Goal: Task Accomplishment & Management: Manage account settings

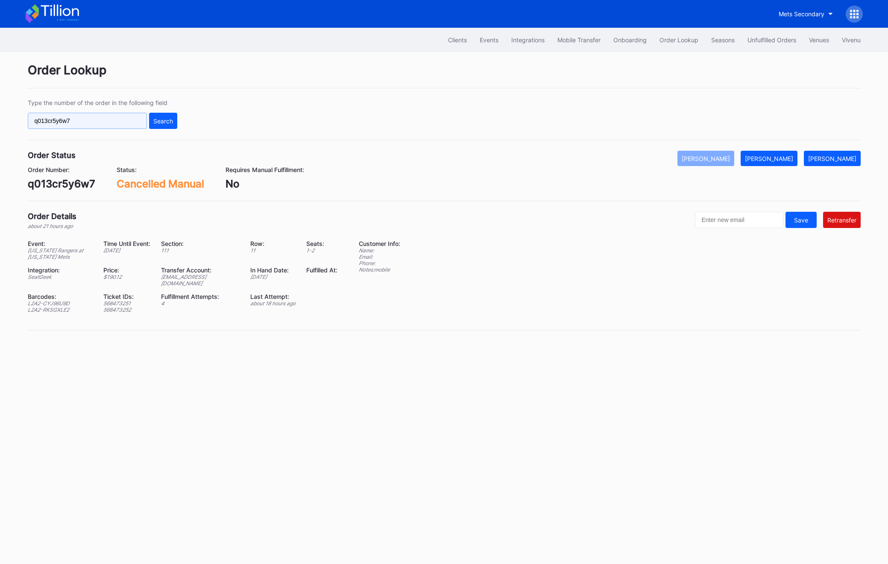
click at [82, 115] on input "q013cr5y6w7" at bounding box center [87, 121] width 119 height 16
paste input "623530270"
type input "623530270"
click at [174, 120] on button "Search" at bounding box center [163, 121] width 28 height 16
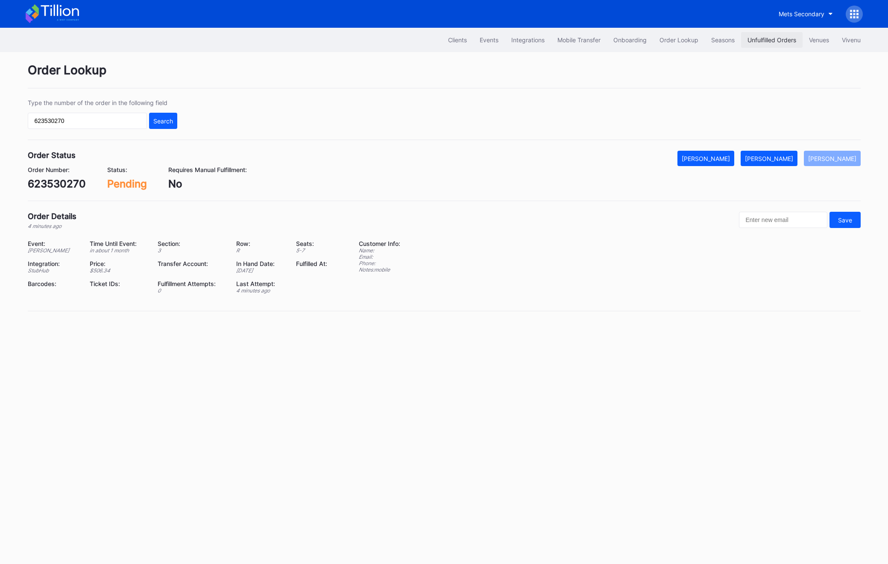
click at [761, 44] on button "Unfulfilled Orders" at bounding box center [771, 40] width 61 height 16
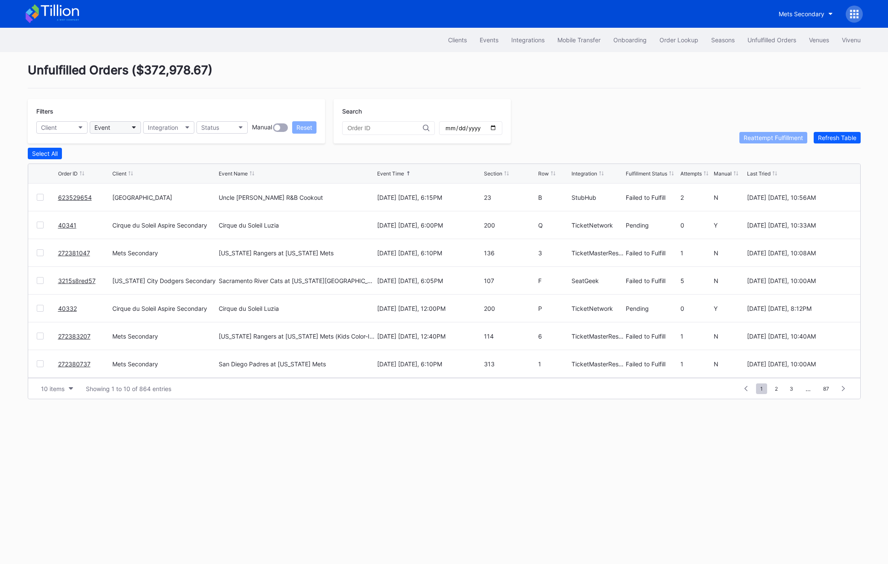
click at [126, 127] on button "Event" at bounding box center [115, 127] width 51 height 12
type input "[PERSON_NAME]"
click at [104, 170] on div "[PERSON_NAME]" at bounding box center [138, 166] width 99 height 16
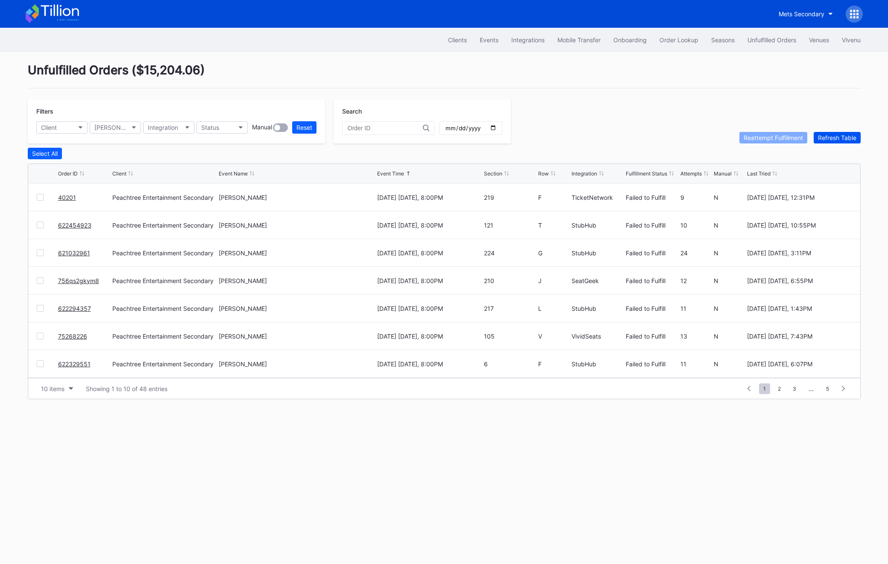
click at [832, 140] on div "Refresh Table" at bounding box center [837, 137] width 38 height 7
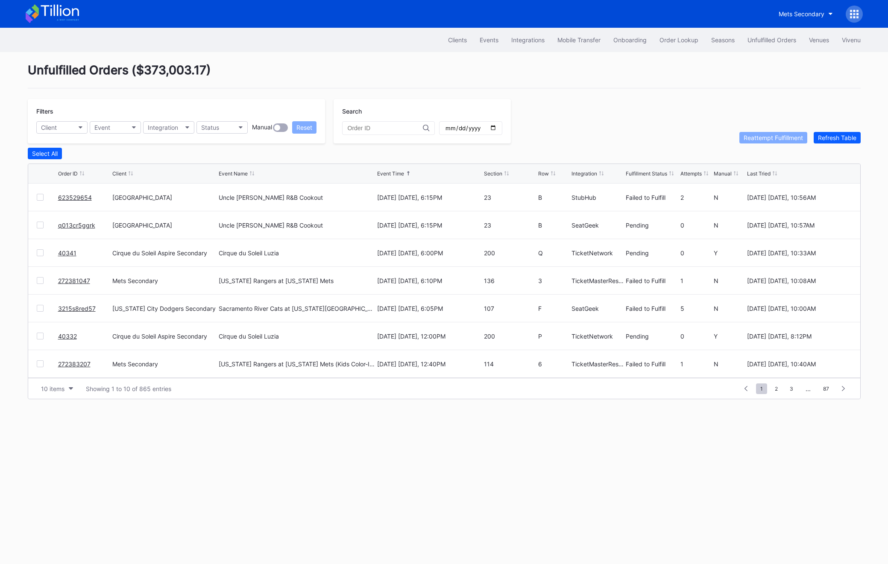
click at [78, 196] on link "623529654" at bounding box center [75, 197] width 34 height 7
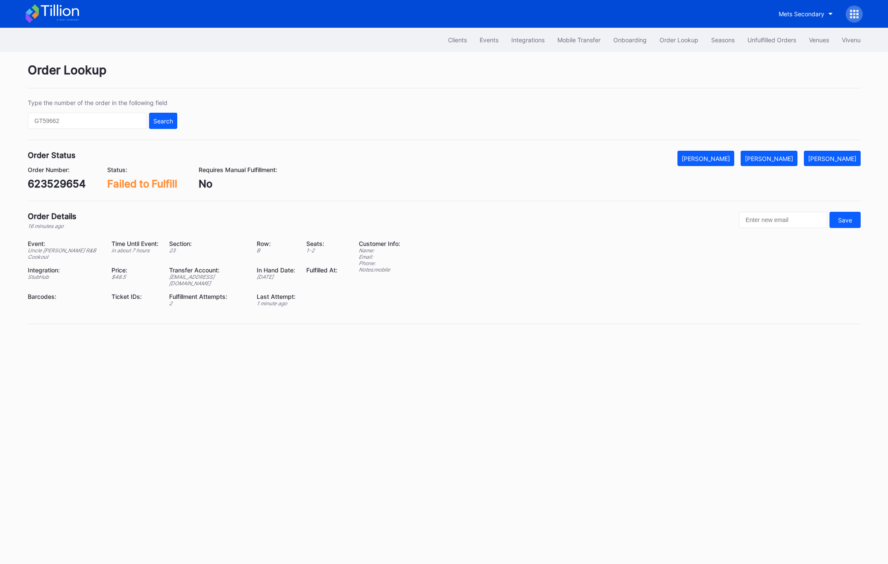
click at [59, 187] on div "623529654" at bounding box center [57, 184] width 58 height 12
copy div "623529654"
click at [773, 153] on button "[PERSON_NAME]" at bounding box center [768, 158] width 57 height 15
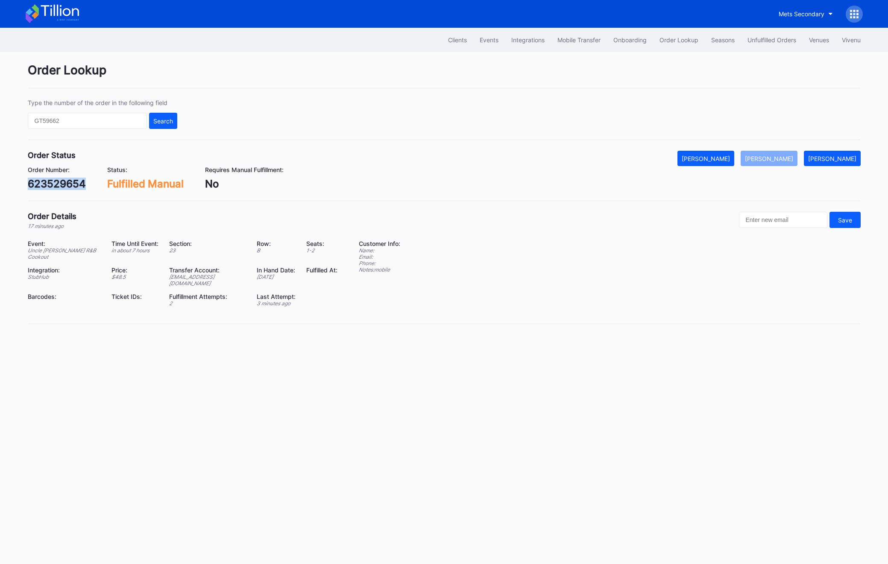
click at [69, 186] on div "623529654" at bounding box center [57, 184] width 58 height 12
click at [788, 40] on div "Unfulfilled Orders" at bounding box center [771, 39] width 49 height 7
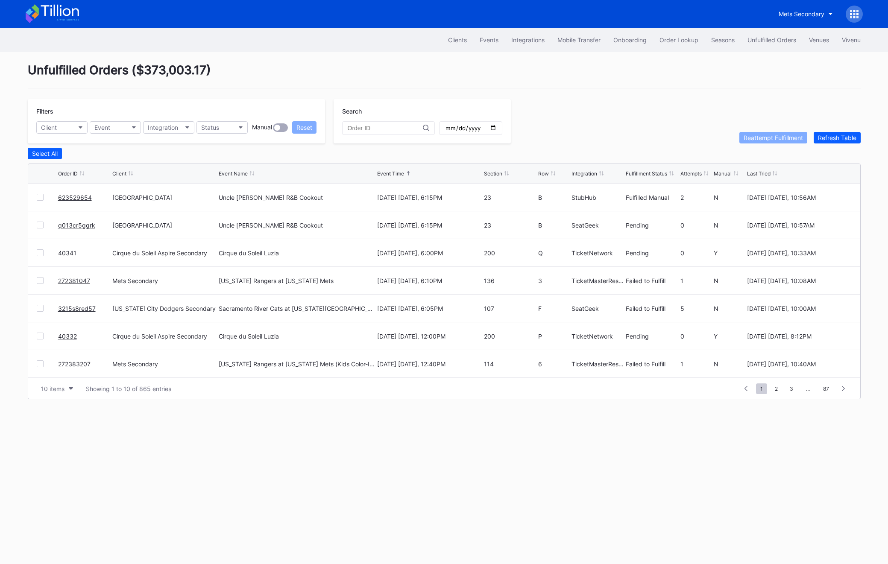
click at [75, 222] on link "q013cr5ggrk" at bounding box center [76, 225] width 37 height 7
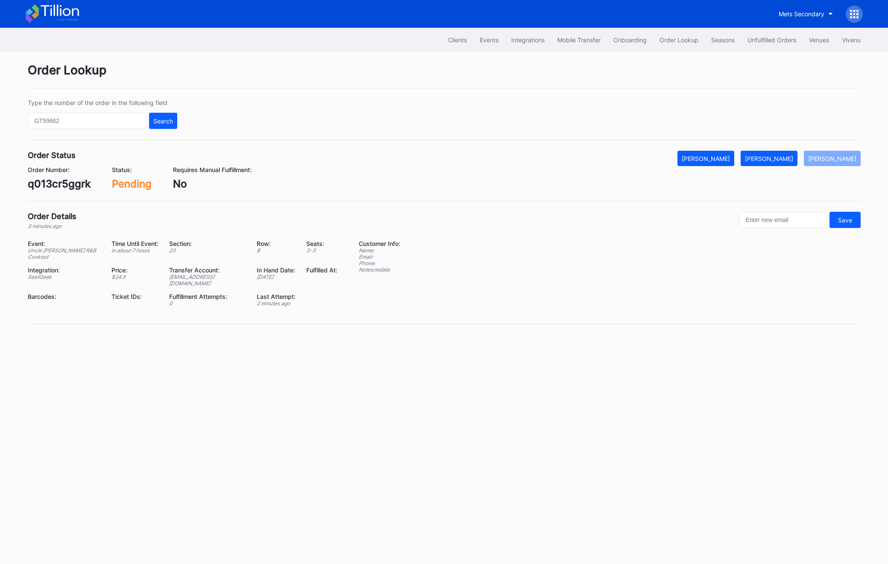
click at [66, 181] on div "q013cr5ggrk" at bounding box center [59, 184] width 63 height 12
copy div "q013cr5ggrk"
click at [793, 162] on div "[PERSON_NAME]" at bounding box center [769, 158] width 48 height 7
click at [751, 38] on div "Unfulfilled Orders" at bounding box center [771, 39] width 49 height 7
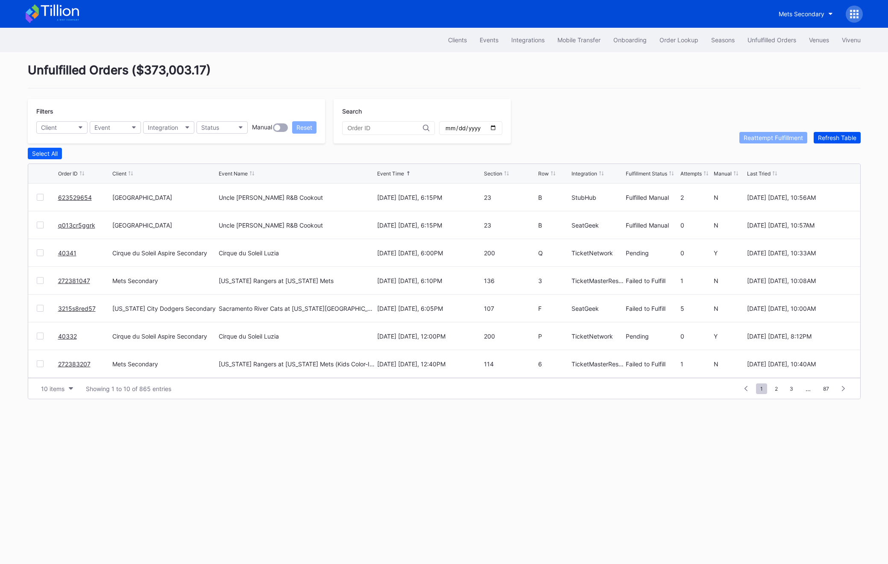
click at [830, 137] on div "Refresh Table" at bounding box center [837, 137] width 38 height 7
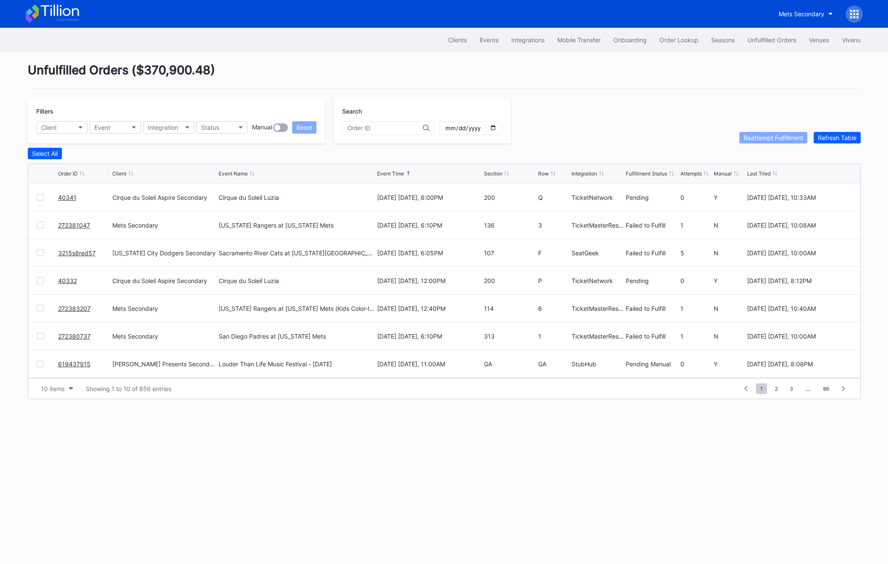
click at [38, 225] on div at bounding box center [40, 225] width 7 height 7
click at [758, 134] on div "Reattempt Fulfillment" at bounding box center [772, 137] width 59 height 7
click at [370, 130] on input "text" at bounding box center [385, 128] width 75 height 7
paste input "50744139"
type input "50744139"
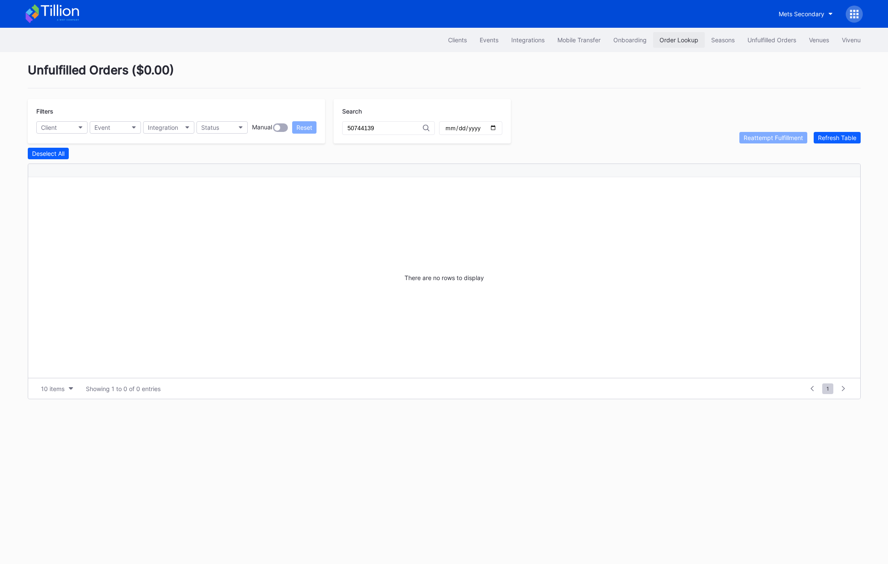
click at [675, 46] on button "Order Lookup" at bounding box center [679, 40] width 52 height 16
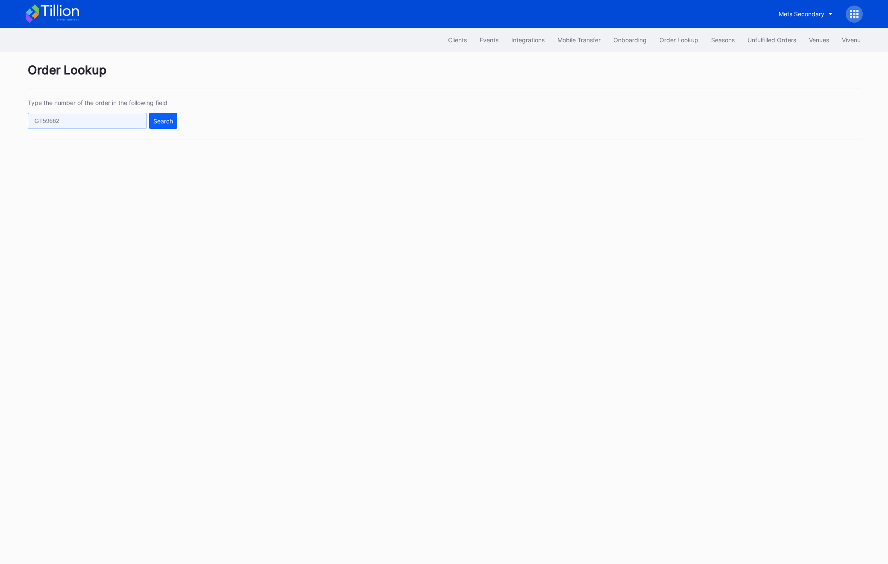
click at [120, 126] on input "text" at bounding box center [87, 121] width 119 height 16
paste input "50744139"
type input "50744139"
click at [176, 127] on button "Search" at bounding box center [163, 121] width 28 height 16
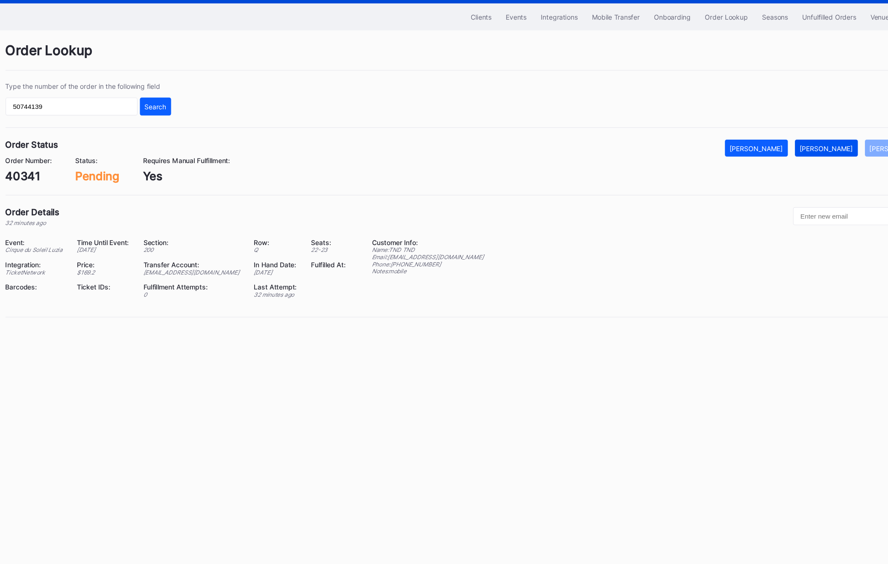
click at [767, 157] on div "[PERSON_NAME]" at bounding box center [769, 158] width 48 height 7
click at [757, 35] on button "Unfulfilled Orders" at bounding box center [771, 40] width 61 height 16
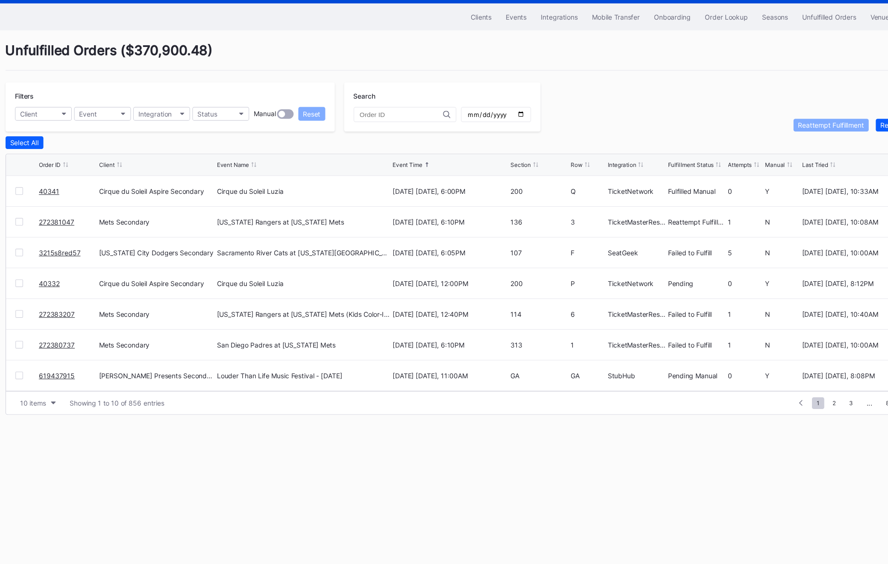
click at [64, 280] on link "40332" at bounding box center [67, 280] width 19 height 7
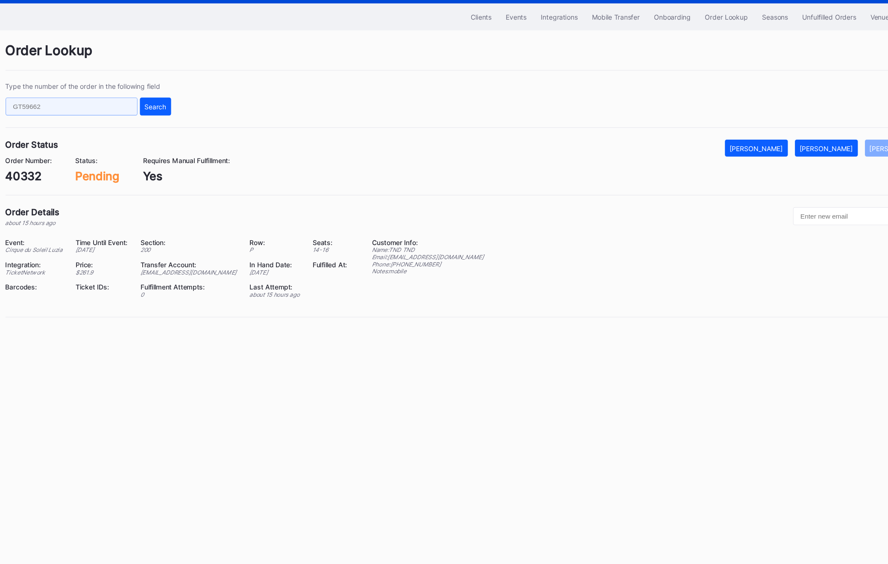
click at [98, 121] on input "text" at bounding box center [87, 121] width 119 height 16
paste input "50740900"
type input "50740900"
click at [162, 124] on div "Search" at bounding box center [163, 120] width 20 height 7
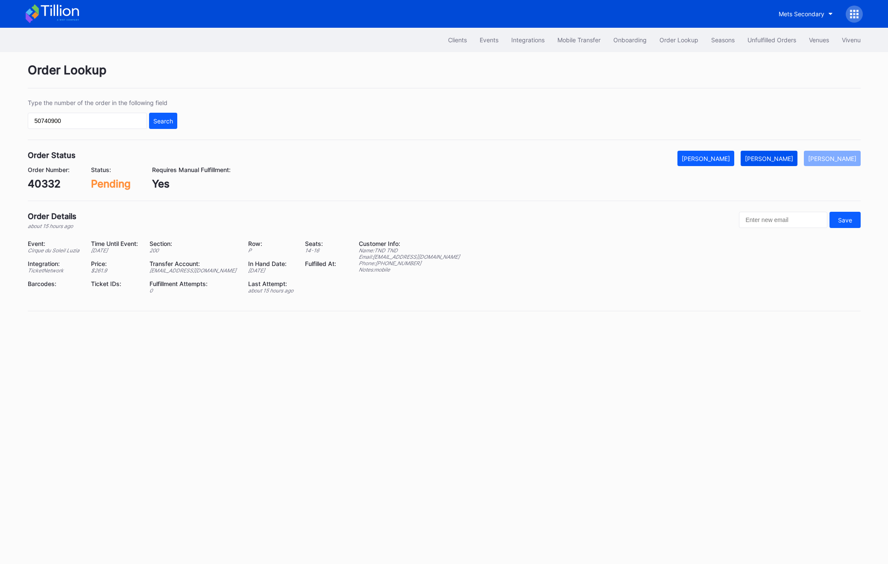
click at [788, 158] on div "[PERSON_NAME]" at bounding box center [769, 158] width 48 height 7
click at [765, 44] on button "Unfulfilled Orders" at bounding box center [771, 40] width 61 height 16
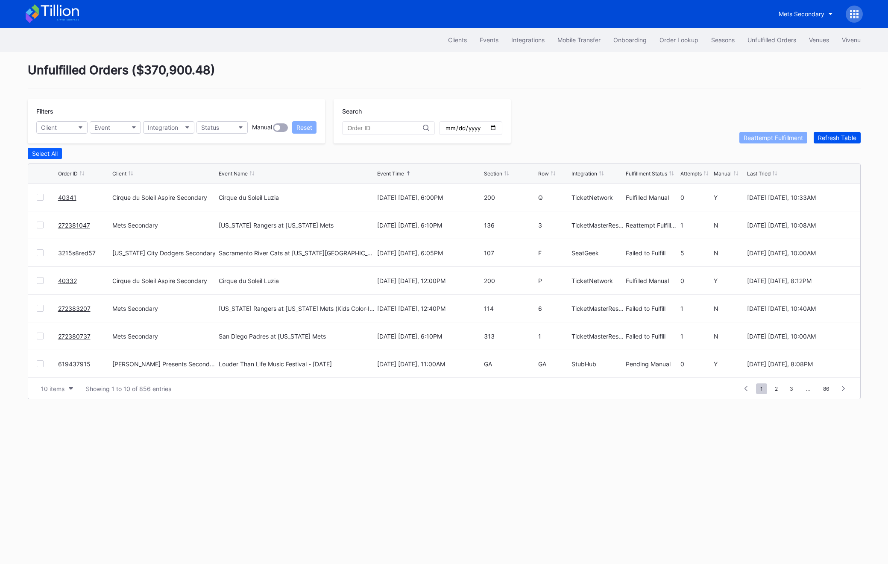
click at [842, 135] on div "Refresh Table" at bounding box center [837, 137] width 38 height 7
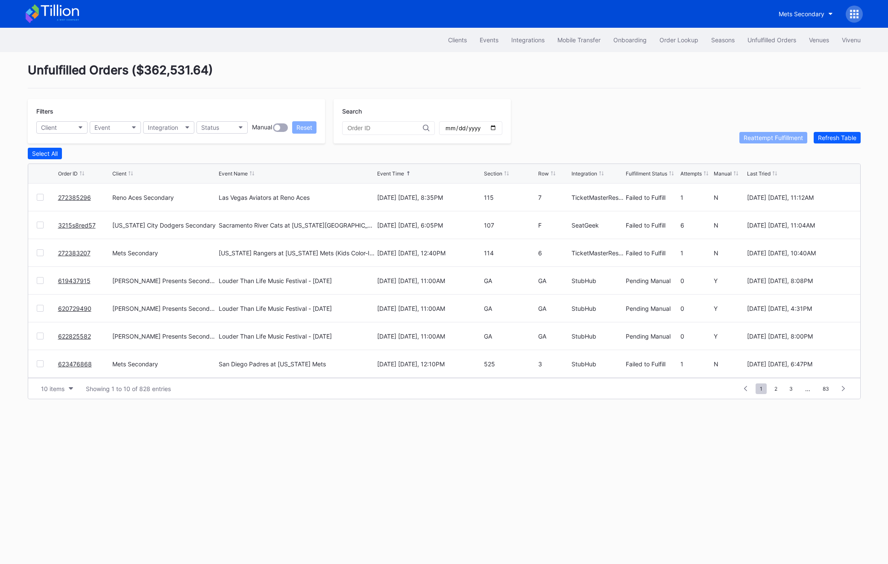
click at [35, 186] on div "272385296 Reno Aces Secondary Las Vegas Aviators at [GEOGRAPHIC_DATA] Aces [DAT…" at bounding box center [444, 198] width 832 height 28
click at [37, 191] on div "272385296 Reno Aces Secondary Las Vegas Aviators at [GEOGRAPHIC_DATA] Aces [DAT…" at bounding box center [444, 198] width 832 height 28
click at [38, 192] on div "272385296 Reno Aces Secondary Las Vegas Aviators at [GEOGRAPHIC_DATA] Aces [DAT…" at bounding box center [444, 198] width 832 height 28
click at [38, 193] on div "272385296 Reno Aces Secondary Las Vegas Aviators at [GEOGRAPHIC_DATA] Aces [DAT…" at bounding box center [444, 198] width 832 height 28
click at [38, 196] on div at bounding box center [40, 197] width 7 height 7
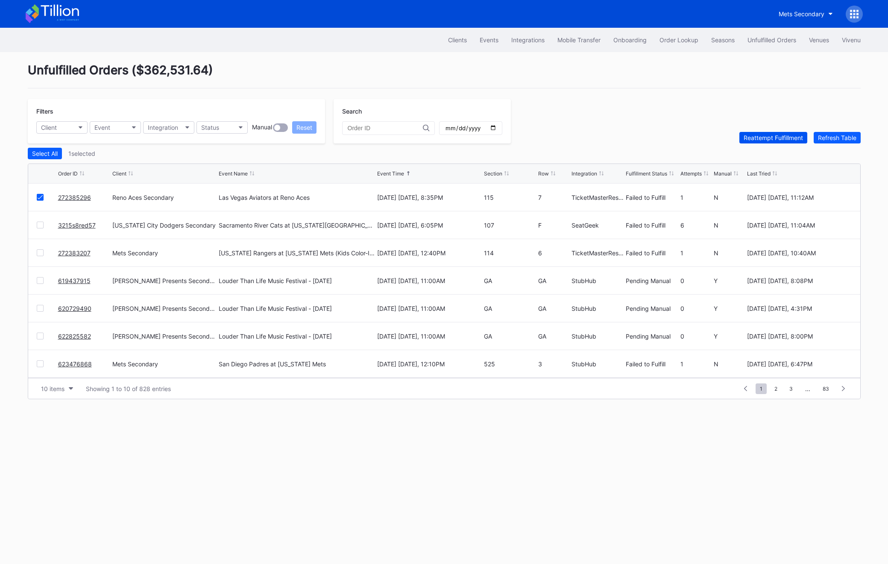
click at [766, 138] on div "Reattempt Fulfillment" at bounding box center [772, 137] width 59 height 7
click at [79, 222] on link "3215s8red57" at bounding box center [77, 225] width 38 height 7
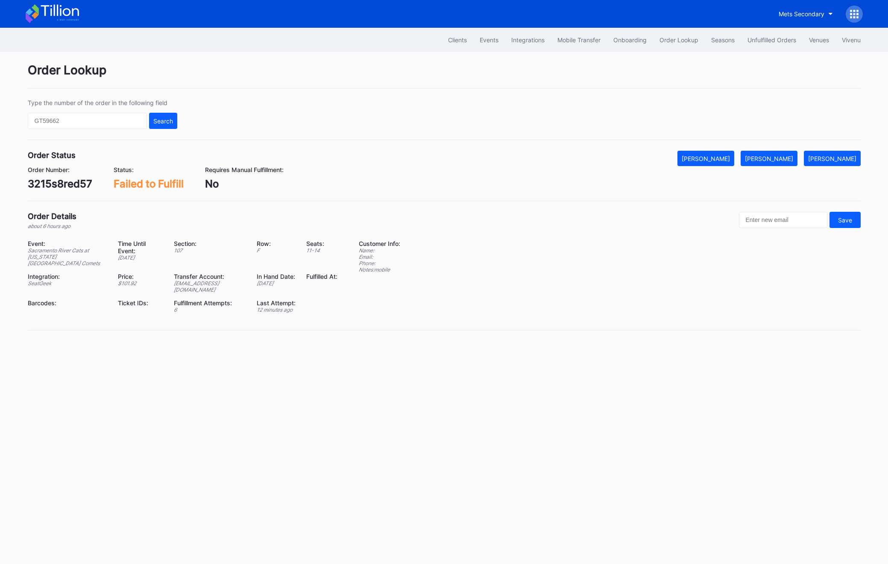
click at [43, 187] on div "3215s8red57" at bounding box center [60, 184] width 64 height 12
copy div "3215s8red57"
click at [787, 155] on div "[PERSON_NAME]" at bounding box center [769, 158] width 48 height 7
click at [768, 42] on div "Unfulfilled Orders" at bounding box center [771, 39] width 49 height 7
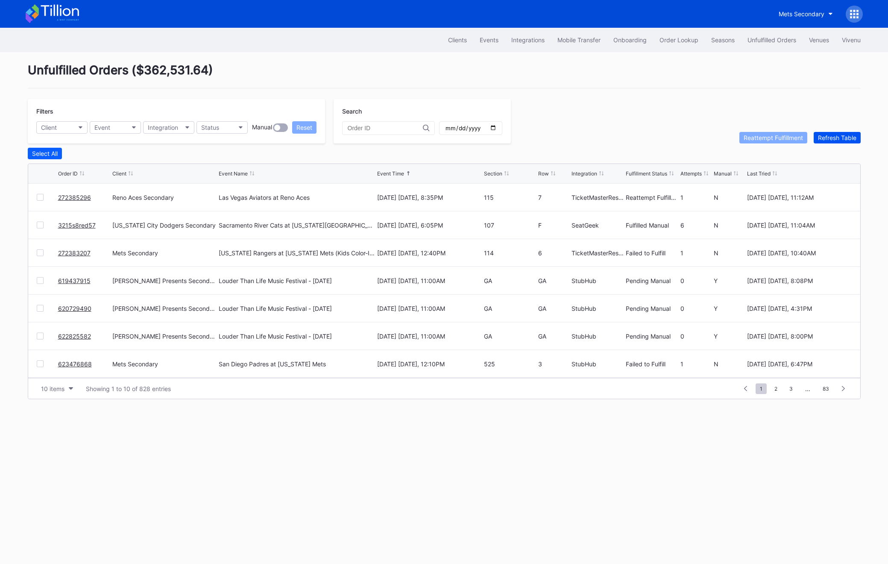
click at [830, 138] on div "Refresh Table" at bounding box center [837, 137] width 38 height 7
click at [41, 228] on div at bounding box center [47, 225] width 21 height 7
click at [38, 225] on div at bounding box center [40, 225] width 7 height 7
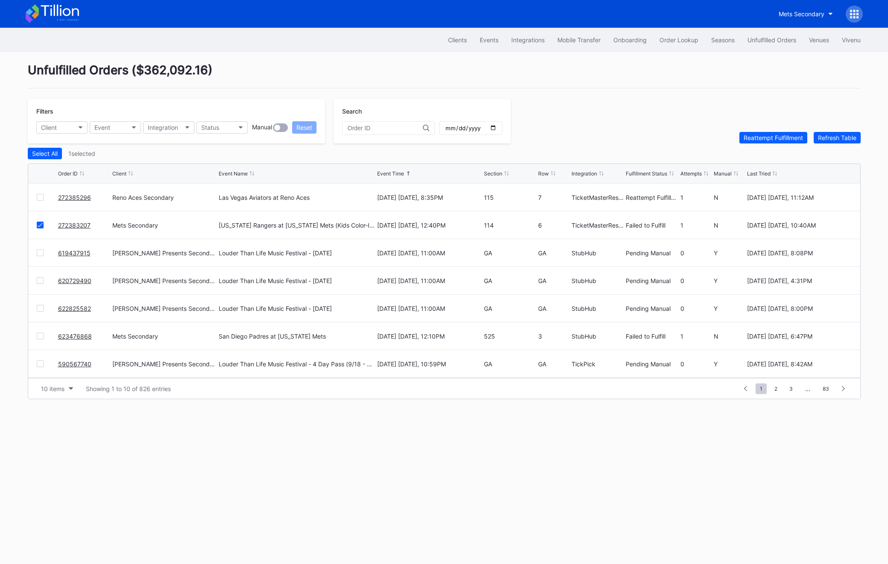
click at [774, 129] on div "Filters Client Event Integration Status Manual Reset Search Reattempt Fulfillme…" at bounding box center [444, 121] width 833 height 44
click at [774, 137] on div "Reattempt Fulfillment" at bounding box center [772, 137] width 59 height 7
click at [42, 335] on div at bounding box center [40, 336] width 7 height 7
click at [756, 138] on div "Reattempt Fulfillment" at bounding box center [772, 137] width 59 height 7
click at [219, 135] on div "Filters Client Event Integration Status Manual Reset" at bounding box center [176, 121] width 297 height 44
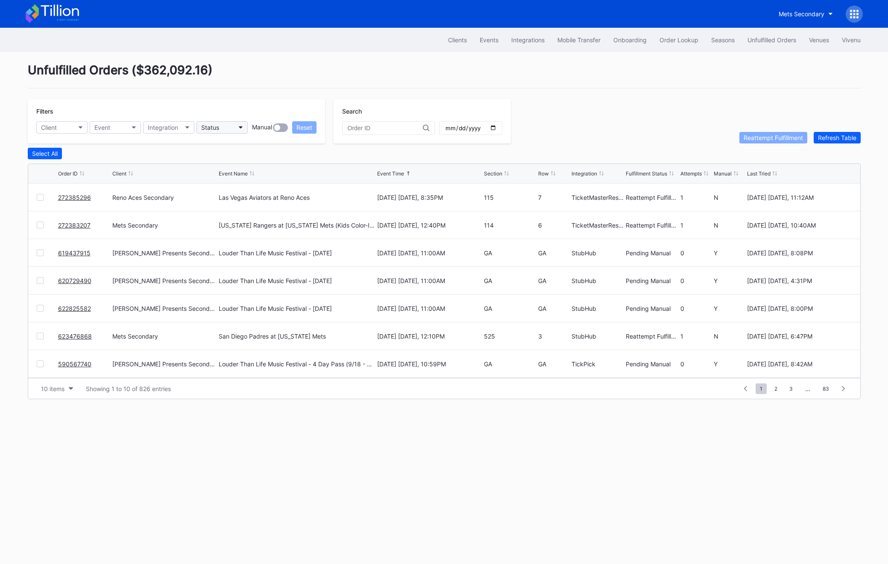
click at [219, 124] on button "Status" at bounding box center [221, 127] width 51 height 12
click at [242, 244] on div "Reattempt Fulfillment" at bounding box center [231, 244] width 59 height 7
click at [57, 129] on div "Client" at bounding box center [49, 127] width 16 height 7
type input "mets"
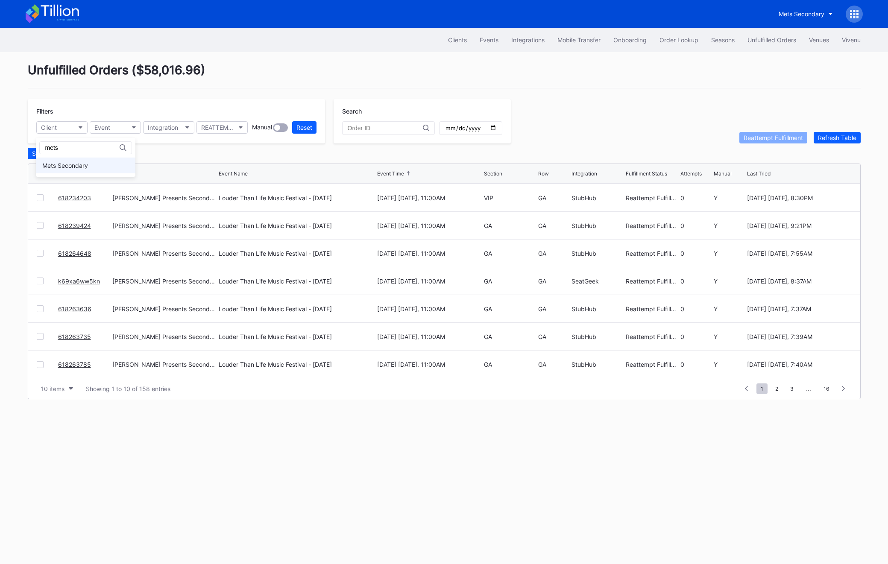
click at [76, 165] on div "Mets Secondary" at bounding box center [65, 165] width 46 height 7
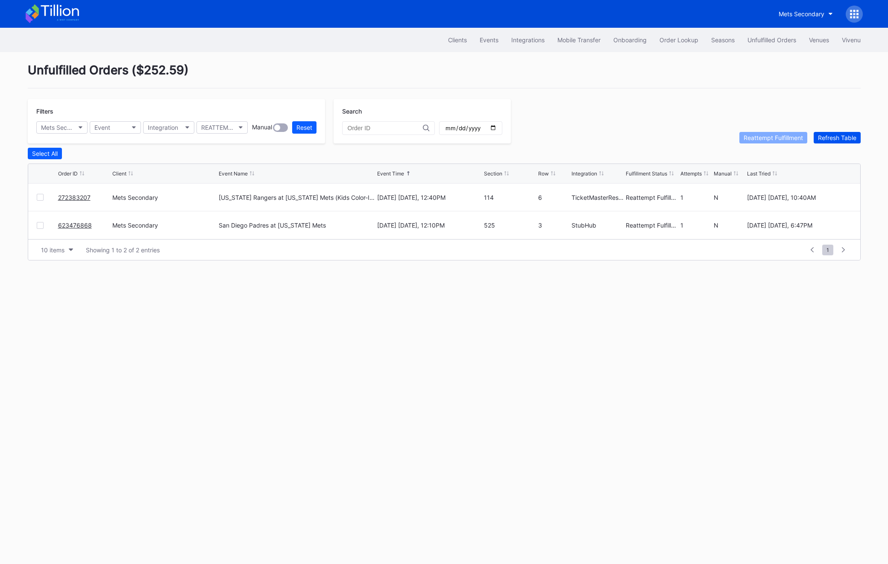
click at [836, 139] on div "Refresh Table" at bounding box center [837, 137] width 38 height 7
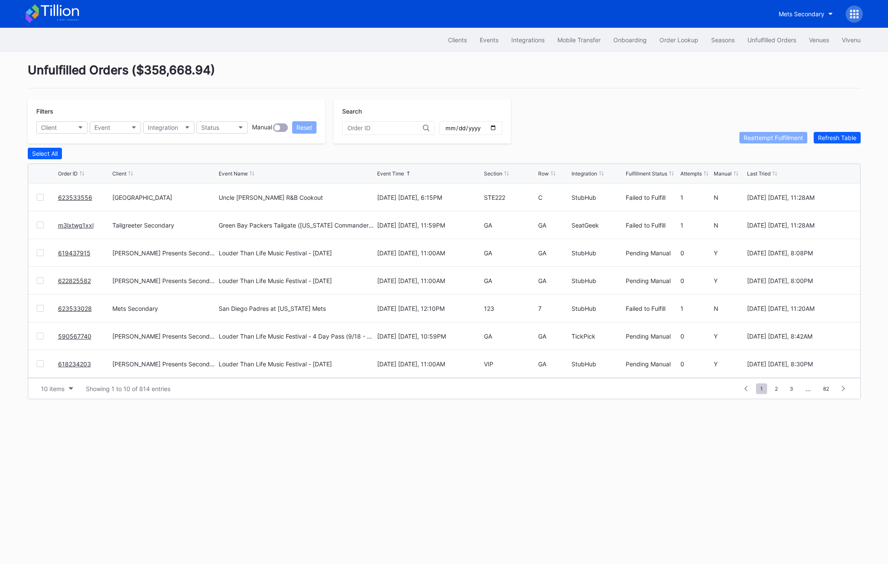
scroll to position [83, 0]
click at [777, 390] on span "2" at bounding box center [776, 388] width 12 height 11
click at [781, 391] on span "3" at bounding box center [776, 388] width 12 height 11
click at [787, 389] on span "5" at bounding box center [792, 388] width 12 height 11
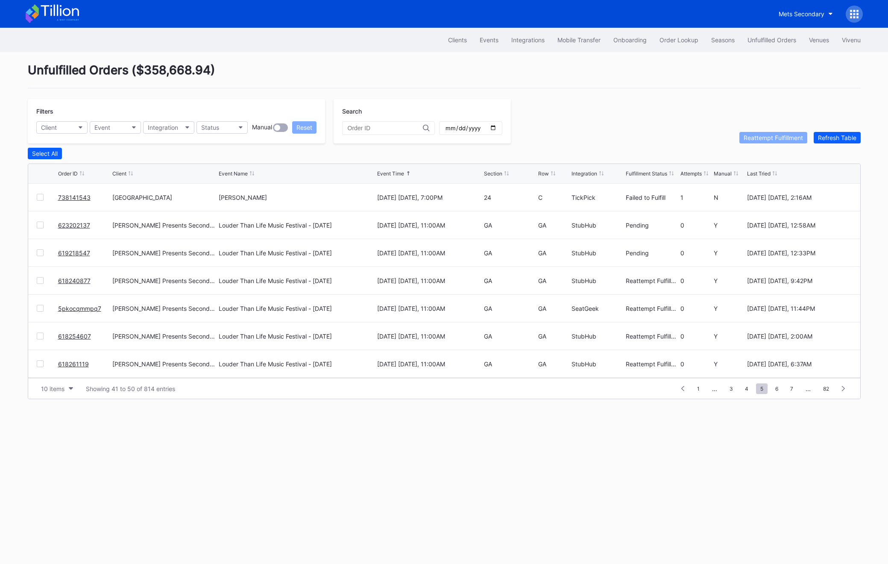
click at [787, 389] on span "7" at bounding box center [792, 388] width 12 height 11
click at [787, 389] on span "9" at bounding box center [792, 388] width 12 height 11
click at [787, 389] on span "11" at bounding box center [790, 388] width 14 height 11
click at [787, 389] on span "13" at bounding box center [790, 388] width 15 height 11
drag, startPoint x: 824, startPoint y: 363, endPoint x: 751, endPoint y: 337, distance: 77.7
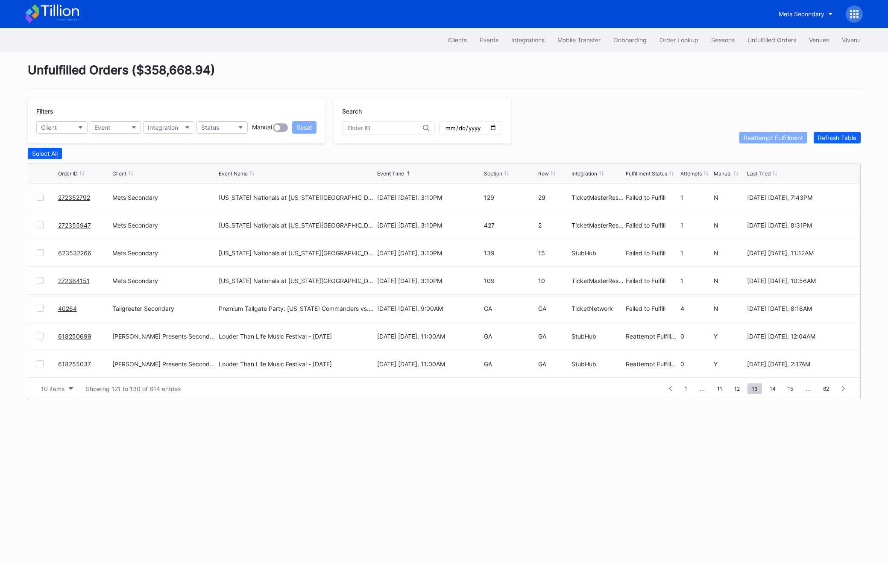
click at [751, 337] on div "272352792 Mets Secondary [US_STATE] Nationals at [US_STATE] Mets (Long Sleeve T…" at bounding box center [444, 281] width 832 height 194
click at [749, 478] on div "Clients Events Integrations Mobile Transfer Onboarding Order Lookup Seasons Unf…" at bounding box center [444, 296] width 888 height 536
click at [769, 393] on span "14" at bounding box center [772, 388] width 15 height 11
click at [770, 394] on div "1 ... 12 13 14 15 16 ... 82" at bounding box center [756, 389] width 190 height 12
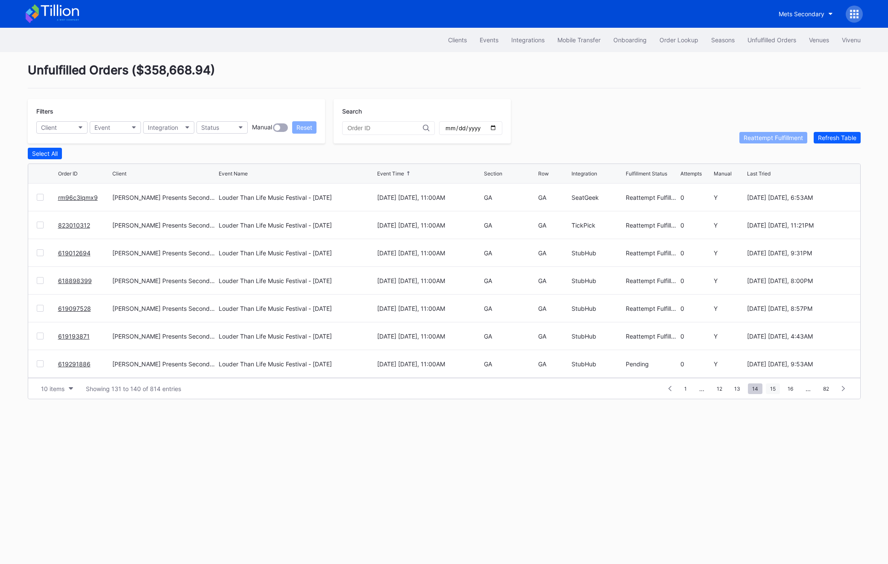
click at [769, 390] on span "15" at bounding box center [772, 388] width 14 height 11
click at [786, 395] on div "10 items Showing 141 to 150 of 814 entries 1 ... 13 14 15 16 17 ... 82" at bounding box center [444, 388] width 832 height 21
click at [786, 390] on span "17" at bounding box center [790, 388] width 14 height 11
click at [786, 390] on span "19" at bounding box center [790, 388] width 14 height 11
click at [786, 390] on span "21" at bounding box center [790, 388] width 14 height 11
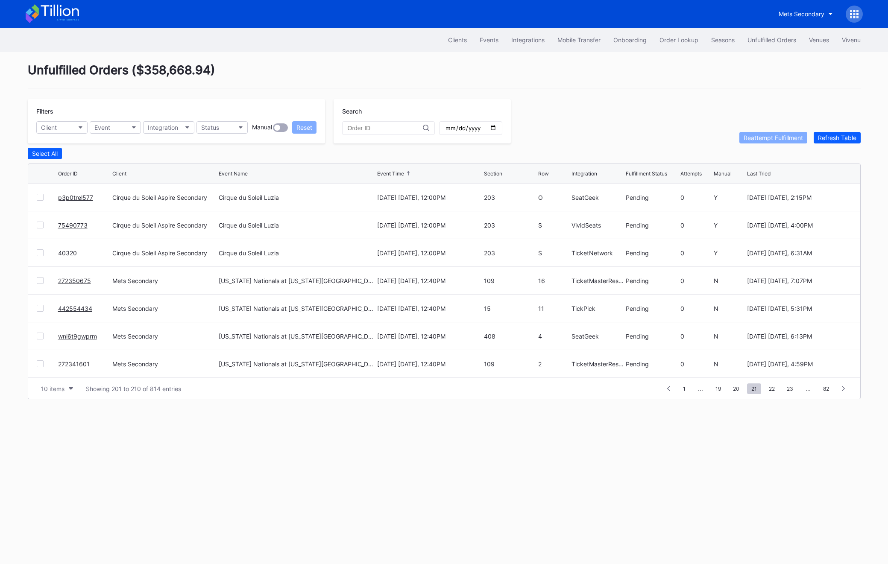
click at [786, 390] on span "23" at bounding box center [789, 388] width 15 height 11
click at [786, 390] on span "25" at bounding box center [790, 388] width 15 height 11
click at [786, 390] on span "27" at bounding box center [790, 388] width 15 height 11
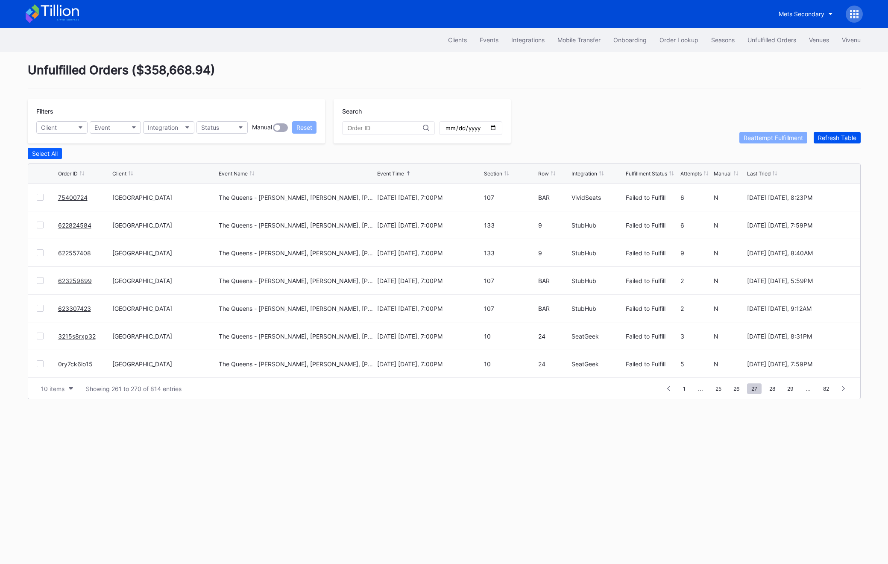
click at [831, 137] on div "Refresh Table" at bounding box center [837, 137] width 38 height 7
click at [683, 386] on span "1" at bounding box center [684, 388] width 11 height 11
click at [87, 195] on link "623533556" at bounding box center [75, 197] width 34 height 7
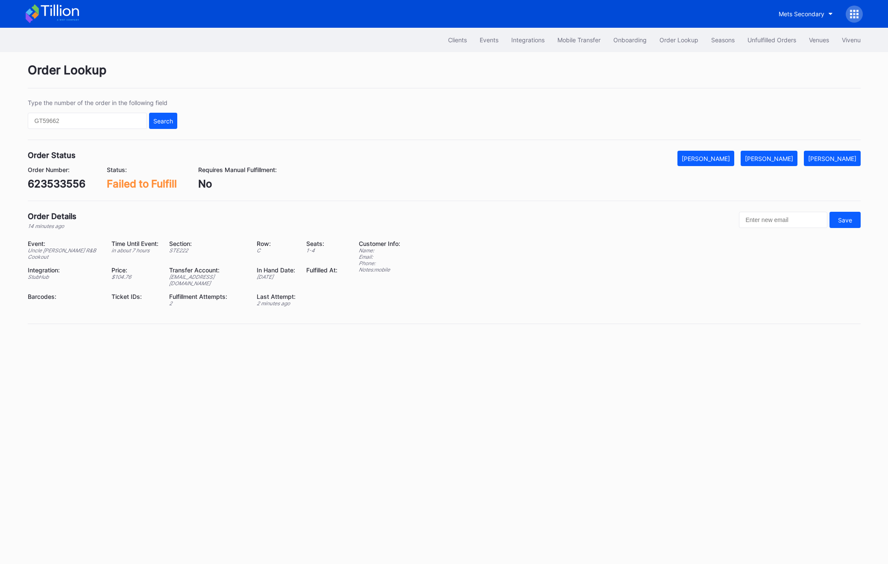
click at [64, 186] on div "623533556" at bounding box center [57, 184] width 58 height 12
copy div "623533556"
click at [791, 157] on div "[PERSON_NAME]" at bounding box center [769, 158] width 48 height 7
click at [54, 186] on div "623533556" at bounding box center [57, 184] width 58 height 12
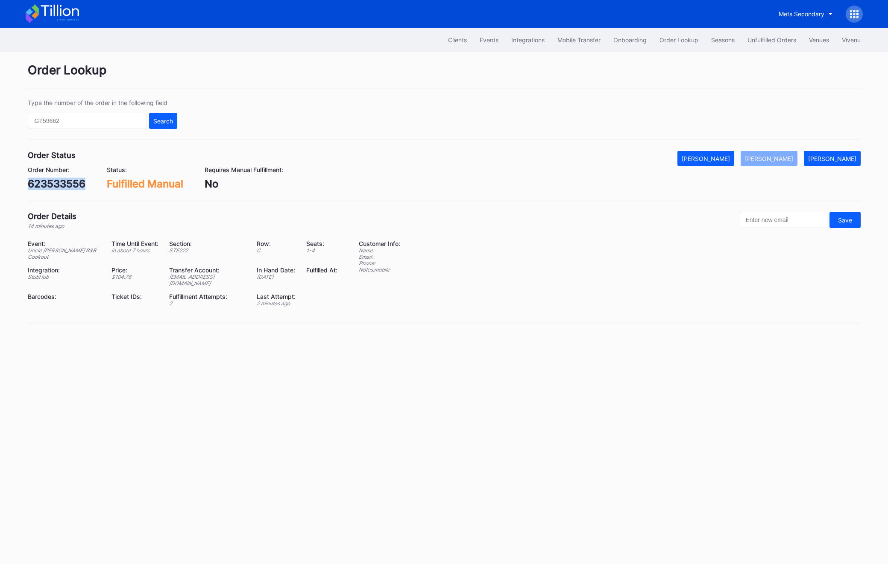
click at [54, 186] on div "623533556" at bounding box center [57, 184] width 58 height 12
click at [780, 42] on div "Unfulfilled Orders" at bounding box center [771, 39] width 49 height 7
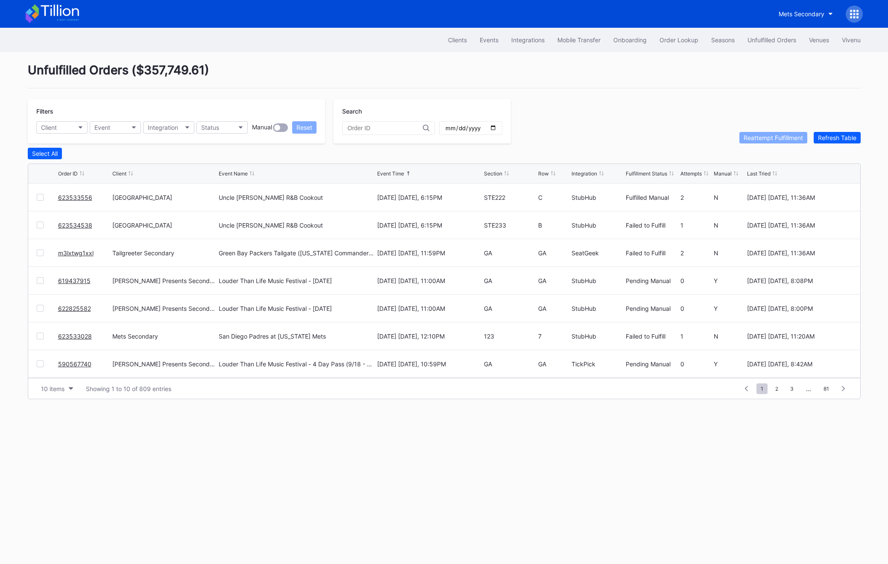
click at [68, 224] on link "623534538" at bounding box center [75, 225] width 34 height 7
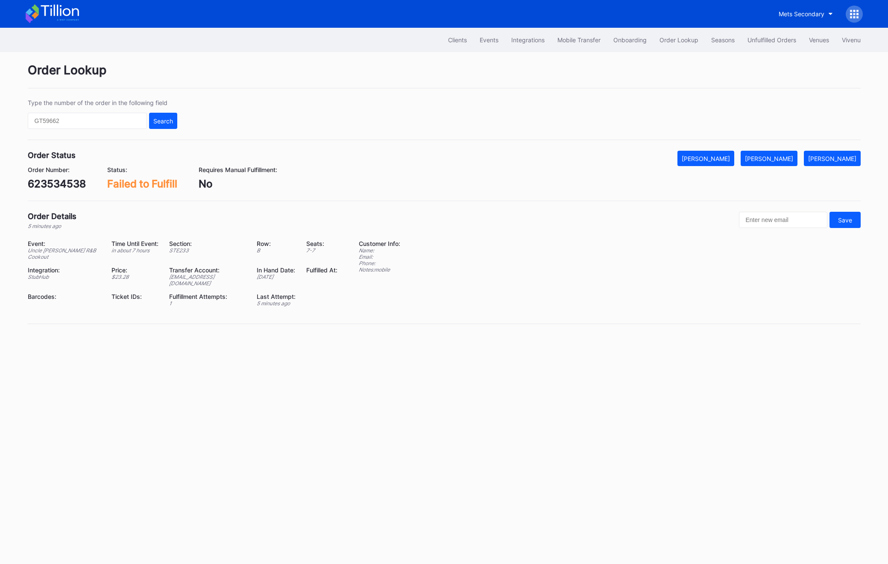
click at [60, 180] on div "623534538" at bounding box center [57, 184] width 58 height 12
copy div "623534538"
click at [50, 185] on div "623534538" at bounding box center [57, 184] width 58 height 12
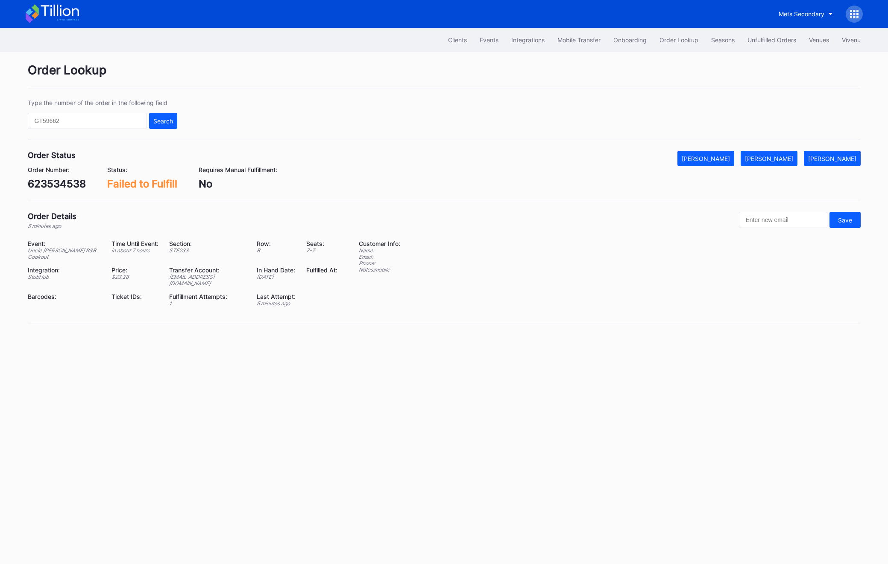
click at [46, 193] on div "Order Status Mark Cancelled [PERSON_NAME] [PERSON_NAME] Order Number: 623534538…" at bounding box center [444, 176] width 833 height 50
click at [46, 182] on div "623534538" at bounding box center [57, 184] width 58 height 12
copy div "623534538"
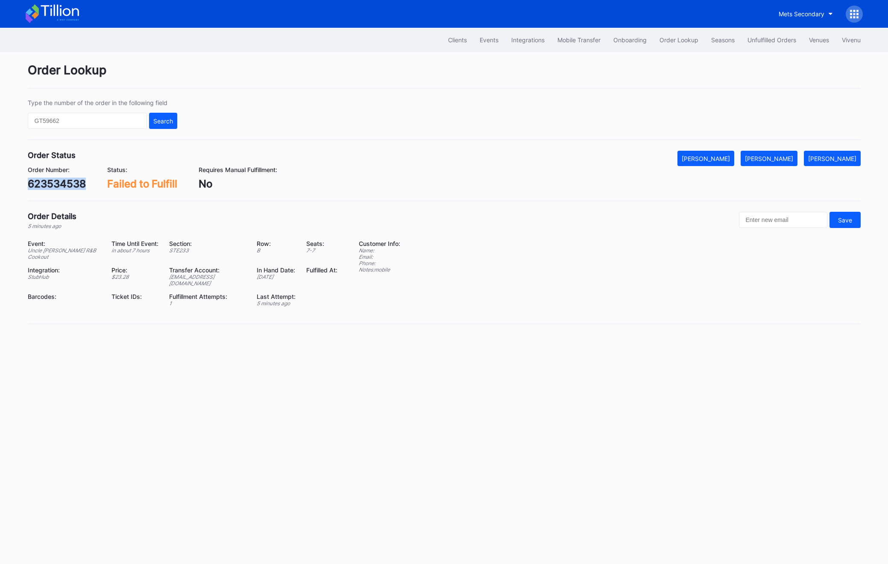
click at [61, 183] on div "623534538" at bounding box center [57, 184] width 58 height 12
copy div "623534538"
click at [62, 115] on input "text" at bounding box center [87, 121] width 119 height 16
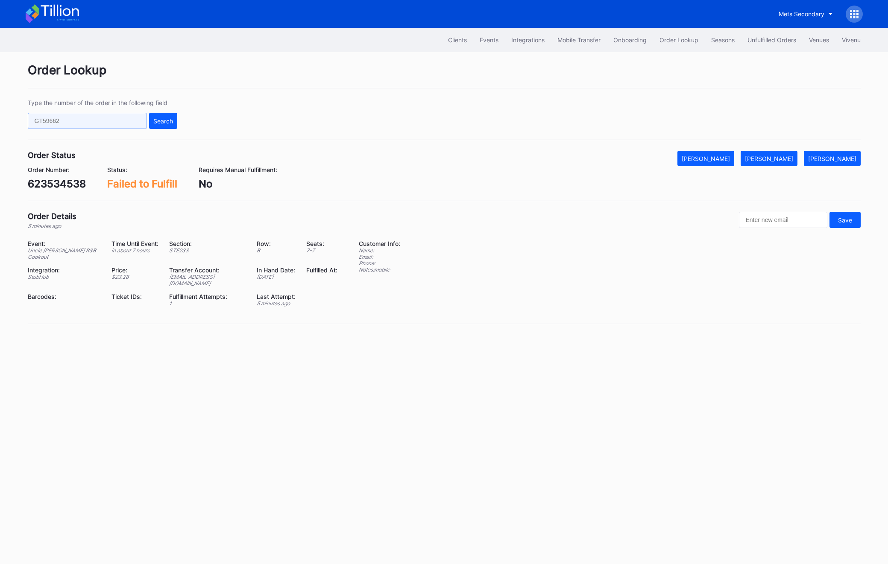
click at [62, 115] on input "text" at bounding box center [87, 121] width 119 height 16
click at [778, 158] on div "[PERSON_NAME]" at bounding box center [769, 158] width 48 height 7
click at [112, 117] on input "text" at bounding box center [87, 121] width 119 height 16
paste input "50462564"
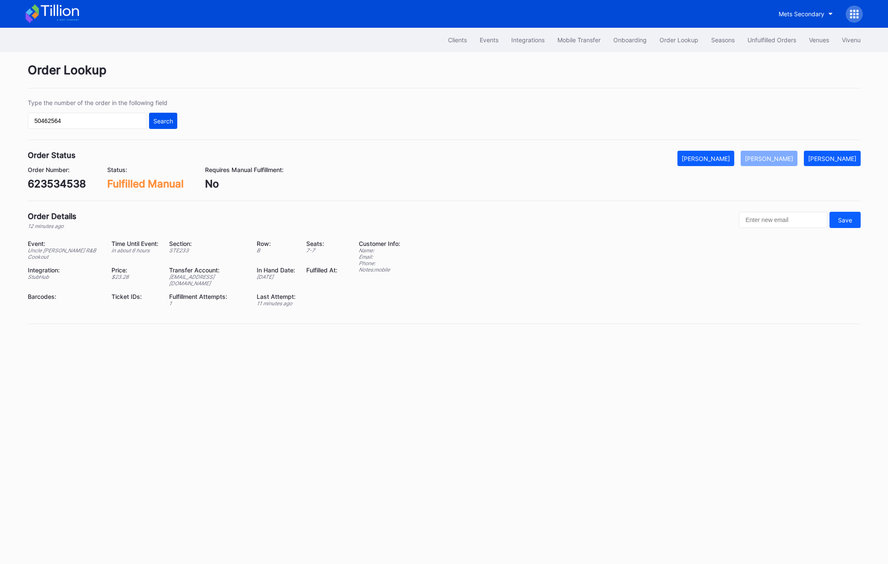
click at [151, 117] on button "Search" at bounding box center [163, 121] width 28 height 16
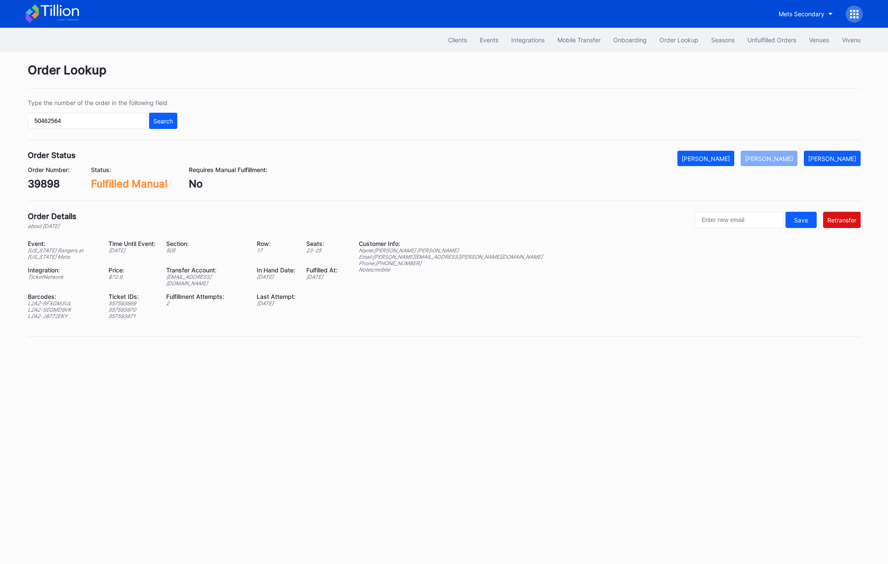
click at [187, 280] on div "[EMAIL_ADDRESS][DOMAIN_NAME]" at bounding box center [206, 280] width 80 height 13
copy div "[EMAIL_ADDRESS][DOMAIN_NAME]"
click at [199, 272] on div "Transfer Account:" at bounding box center [206, 269] width 80 height 7
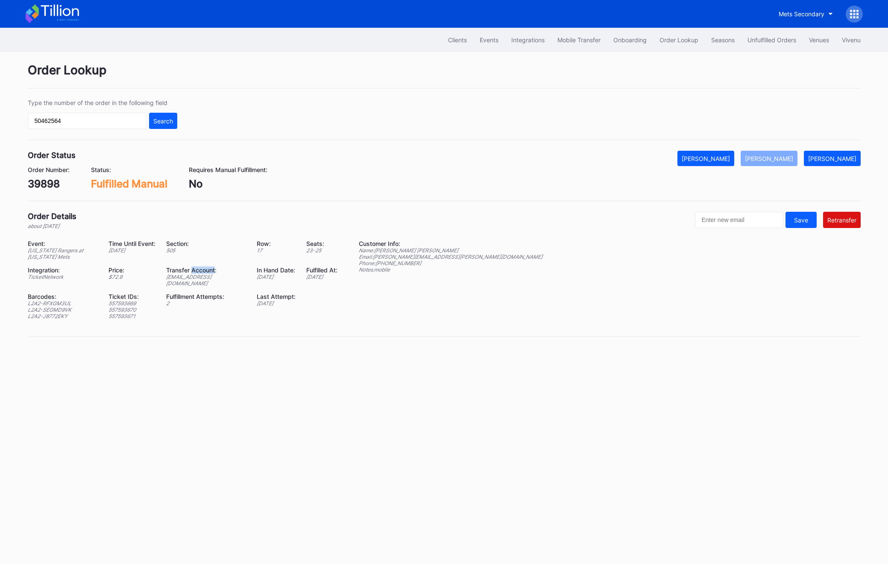
click at [199, 272] on div "Transfer Account:" at bounding box center [206, 269] width 80 height 7
click at [191, 278] on div "[EMAIL_ADDRESS][DOMAIN_NAME]" at bounding box center [206, 280] width 80 height 13
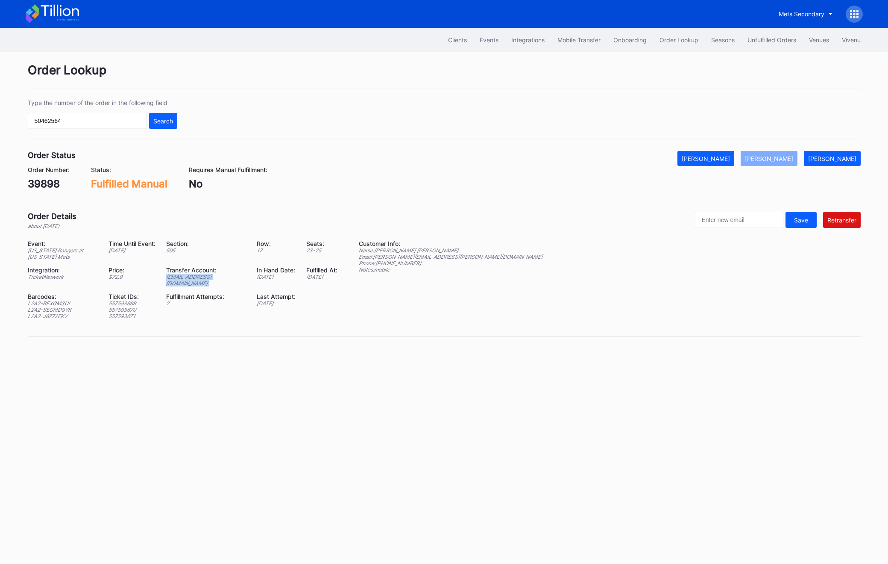
copy div "[EMAIL_ADDRESS][DOMAIN_NAME]"
click at [102, 118] on input "50462564" at bounding box center [87, 121] width 119 height 16
click at [102, 115] on input "50462564" at bounding box center [87, 121] width 119 height 16
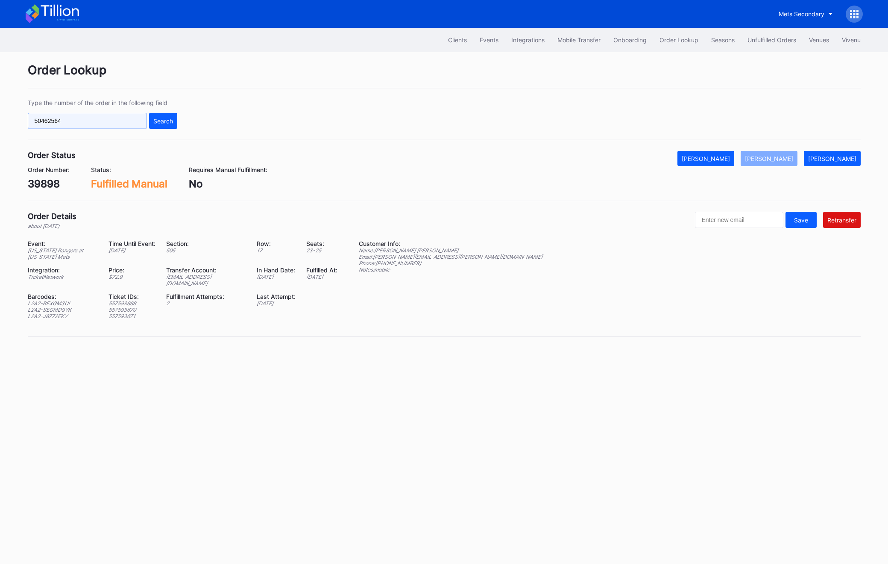
paste input "eryxc7klqvq"
type input "eryxc7klqvq"
click at [169, 115] on button "Search" at bounding box center [163, 121] width 28 height 16
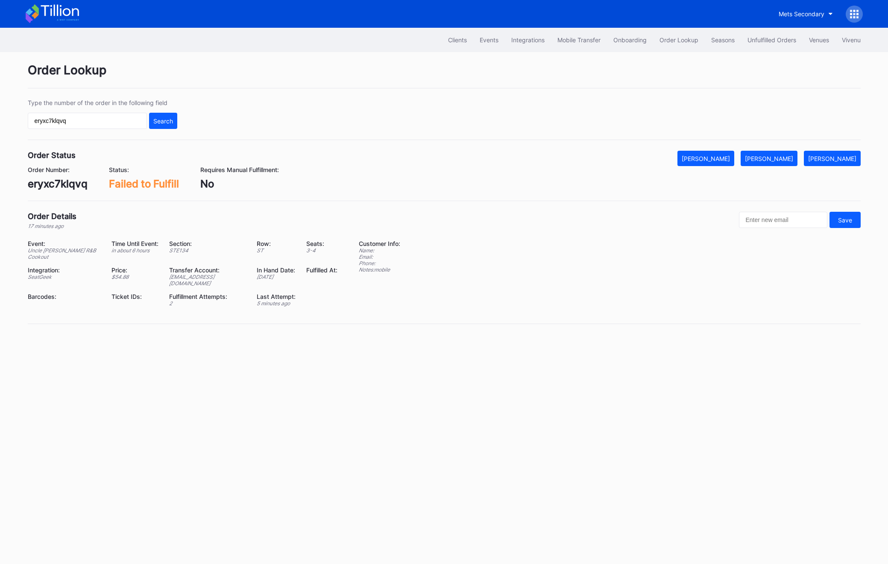
click at [75, 178] on div "eryxc7klqvq" at bounding box center [58, 184] width 60 height 12
click at [74, 180] on div "eryxc7klqvq" at bounding box center [58, 184] width 60 height 12
copy div "eryxc7klqvq"
click at [774, 158] on div "[PERSON_NAME]" at bounding box center [769, 158] width 48 height 7
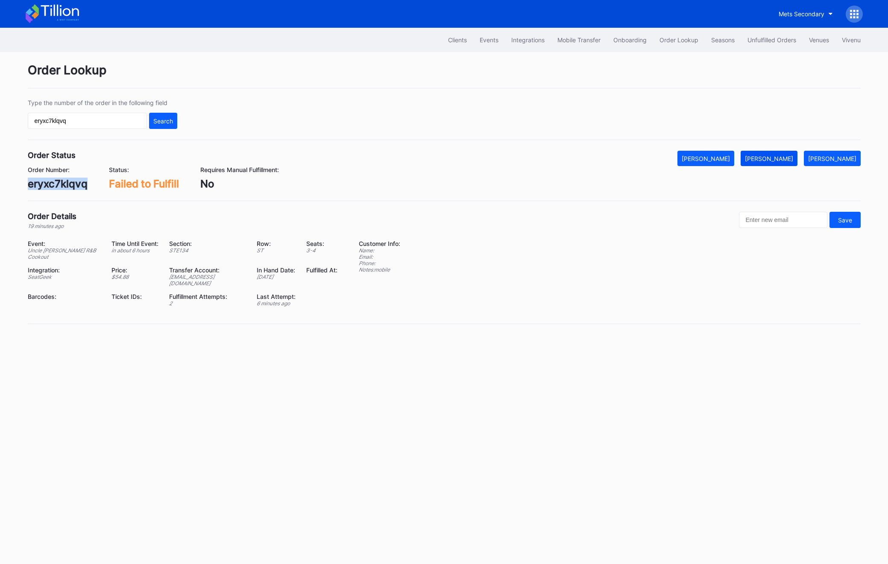
click at [774, 158] on div "[PERSON_NAME]" at bounding box center [769, 158] width 48 height 7
click at [776, 40] on div "Unfulfilled Orders" at bounding box center [771, 39] width 49 height 7
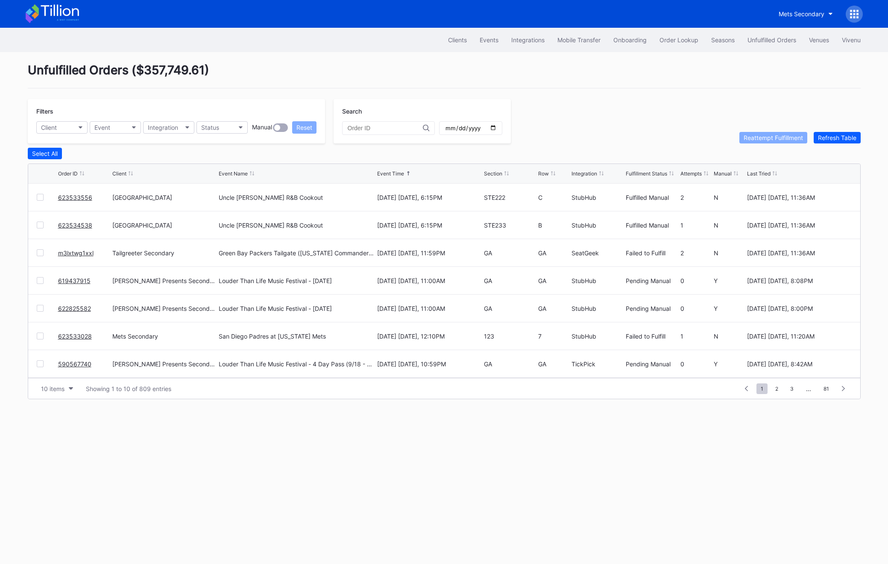
click at [430, 313] on div "[DATE] [DATE], 11:00AM" at bounding box center [429, 308] width 104 height 27
click at [71, 226] on link "623534538" at bounding box center [75, 225] width 34 height 7
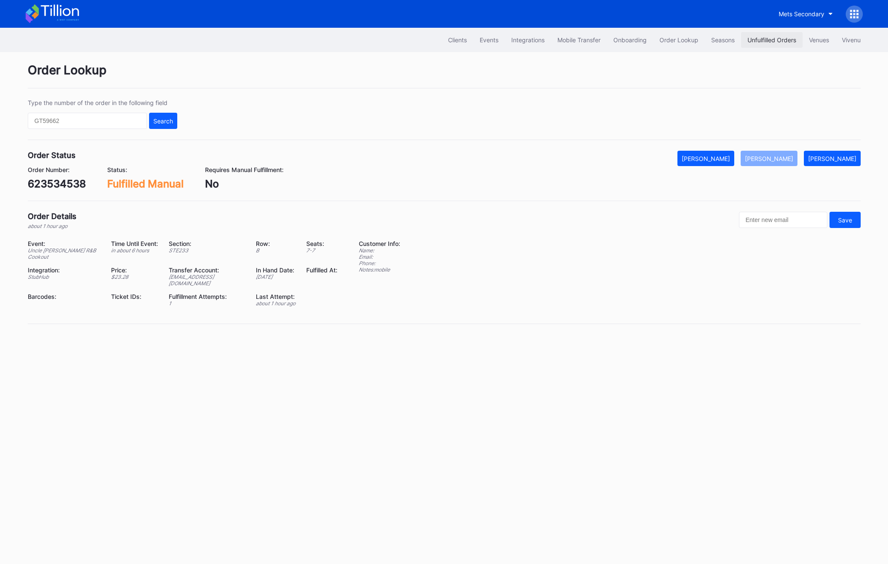
click at [771, 41] on div "Unfulfilled Orders" at bounding box center [771, 39] width 49 height 7
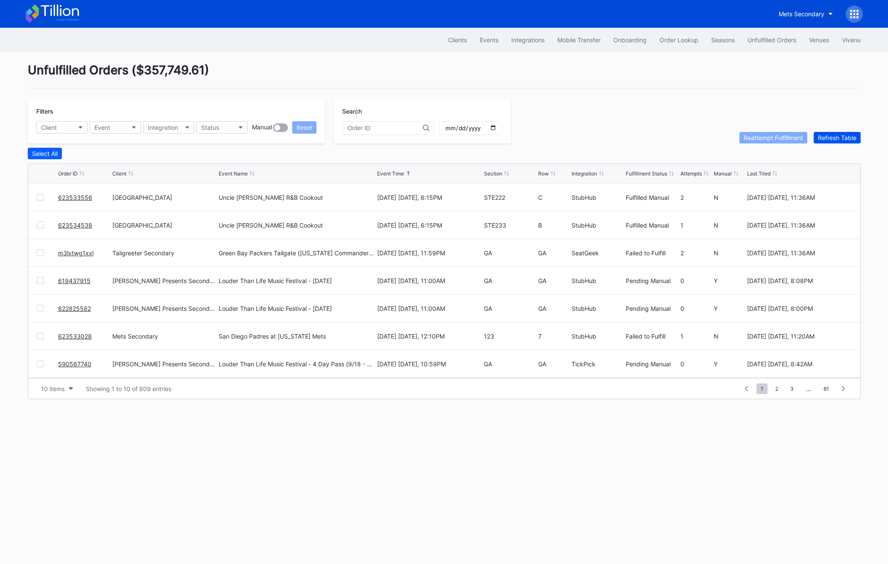
click at [839, 134] on div "Refresh Table" at bounding box center [837, 137] width 38 height 7
